Goal: Use online tool/utility: Utilize a website feature to perform a specific function

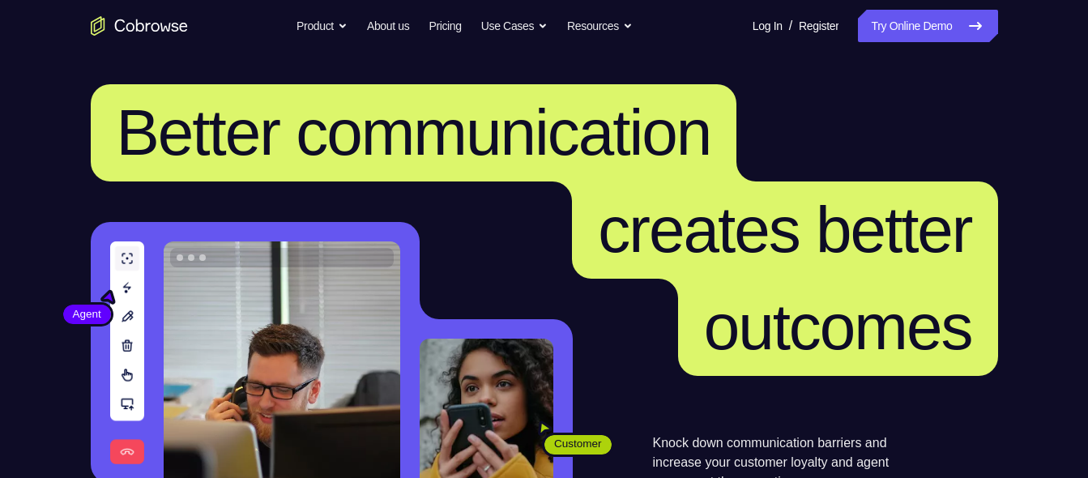
click at [904, 39] on link "Try Online Demo" at bounding box center [927, 26] width 139 height 32
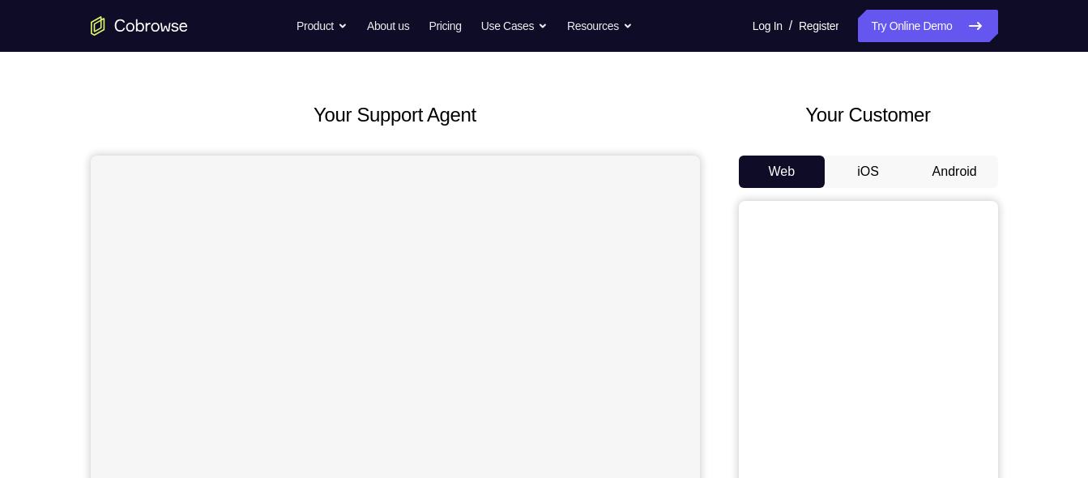
scroll to position [56, 0]
click at [962, 174] on button "Android" at bounding box center [954, 171] width 87 height 32
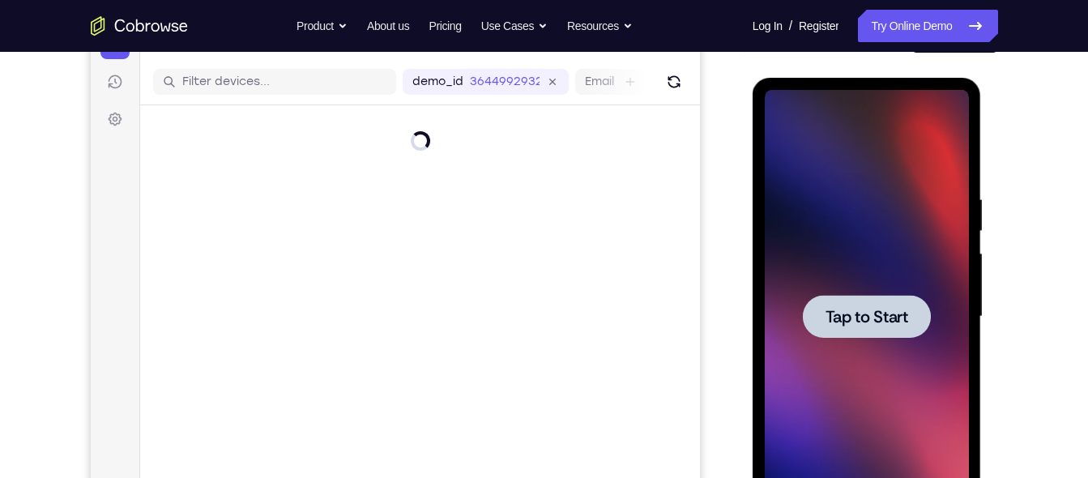
scroll to position [0, 0]
click at [836, 181] on div at bounding box center [867, 317] width 204 height 454
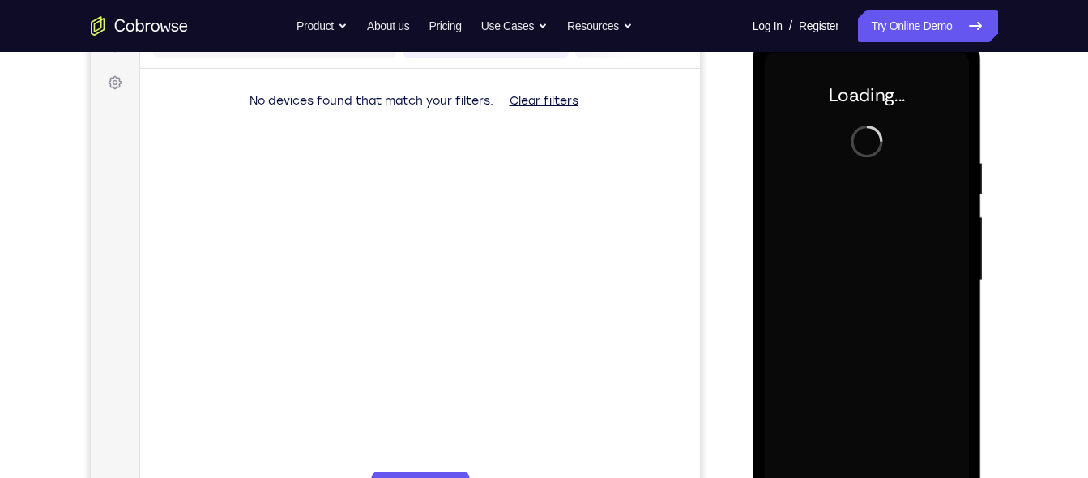
scroll to position [231, 0]
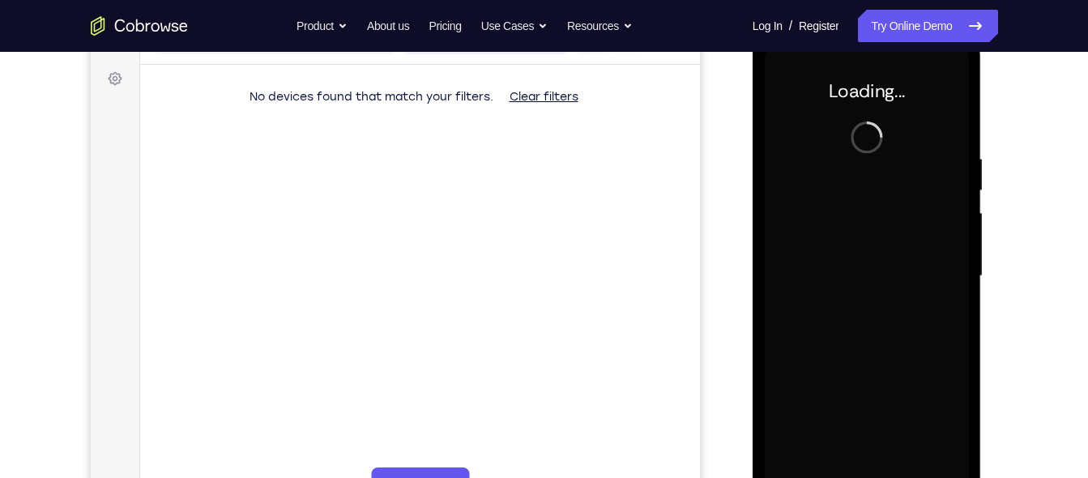
click at [879, 188] on div at bounding box center [867, 276] width 204 height 454
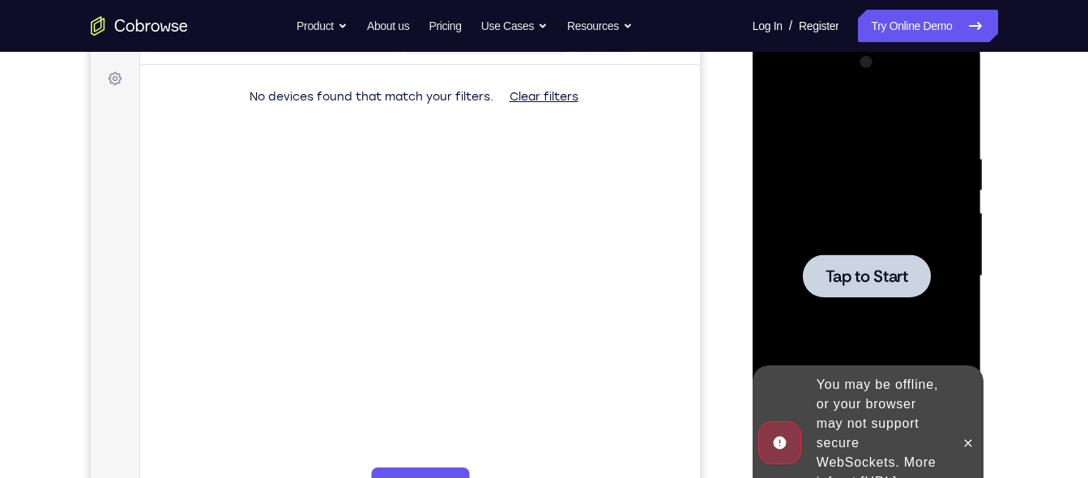
click at [868, 228] on div at bounding box center [867, 276] width 204 height 454
click at [967, 451] on div at bounding box center [968, 443] width 26 height 156
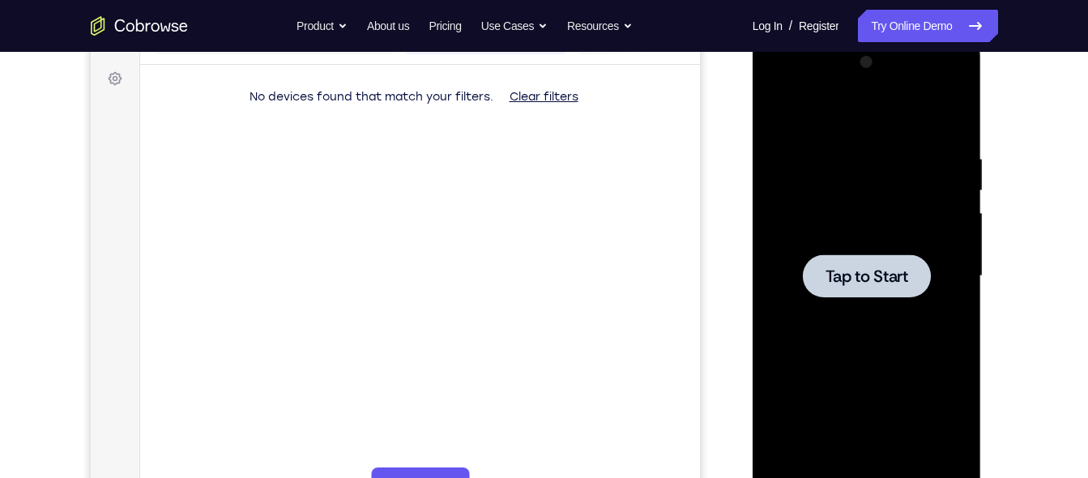
click at [899, 314] on div at bounding box center [867, 276] width 204 height 454
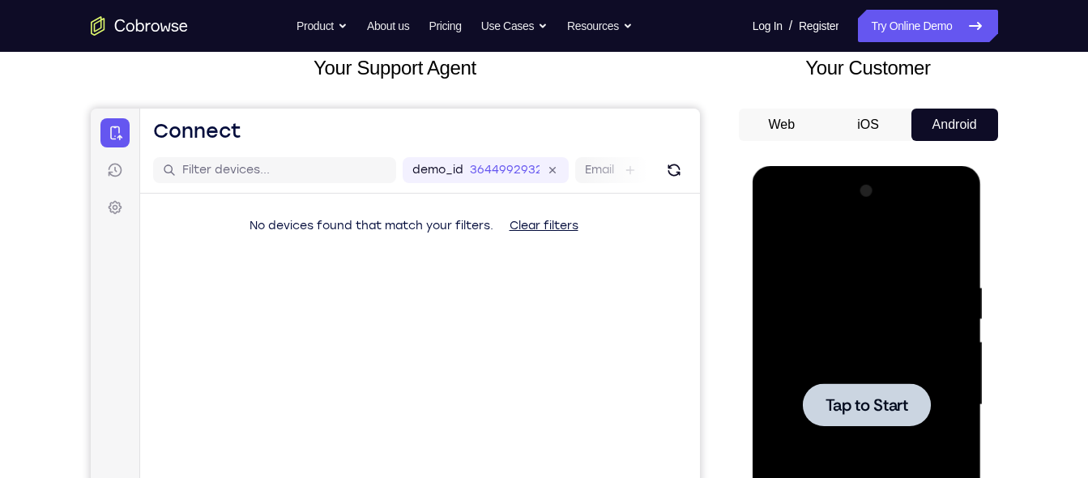
scroll to position [103, 0]
click at [899, 314] on div at bounding box center [867, 404] width 204 height 454
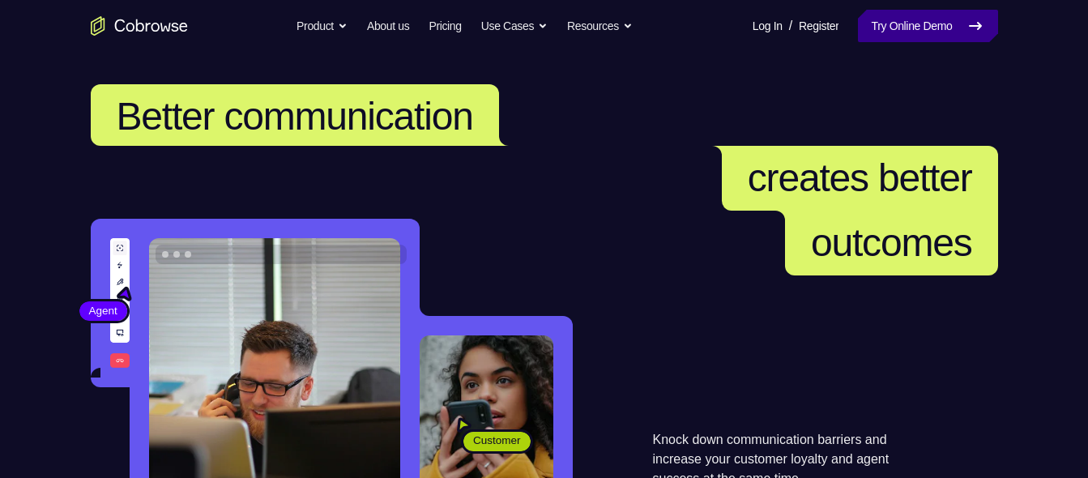
click at [916, 28] on link "Try Online Demo" at bounding box center [927, 26] width 139 height 32
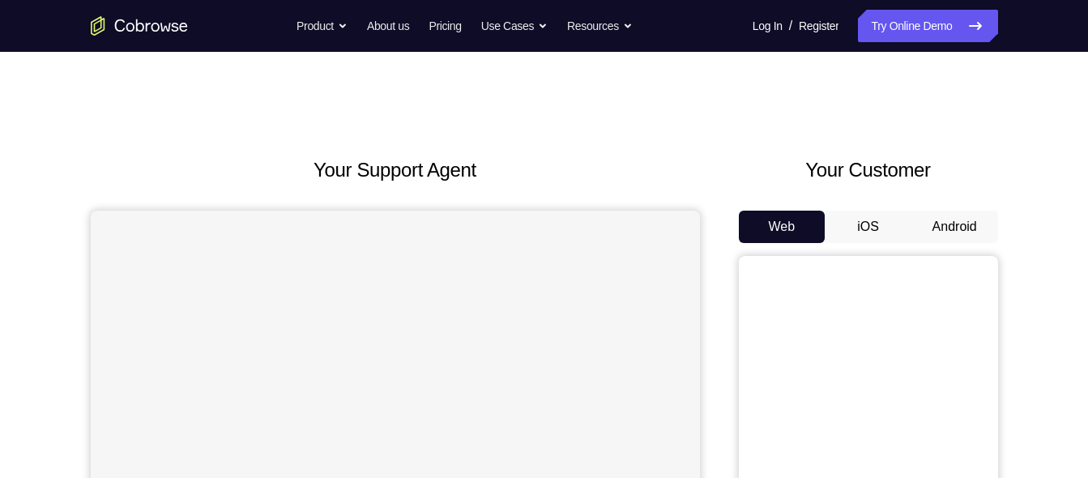
click at [961, 214] on button "Android" at bounding box center [954, 227] width 87 height 32
